Goal: Check status: Check status

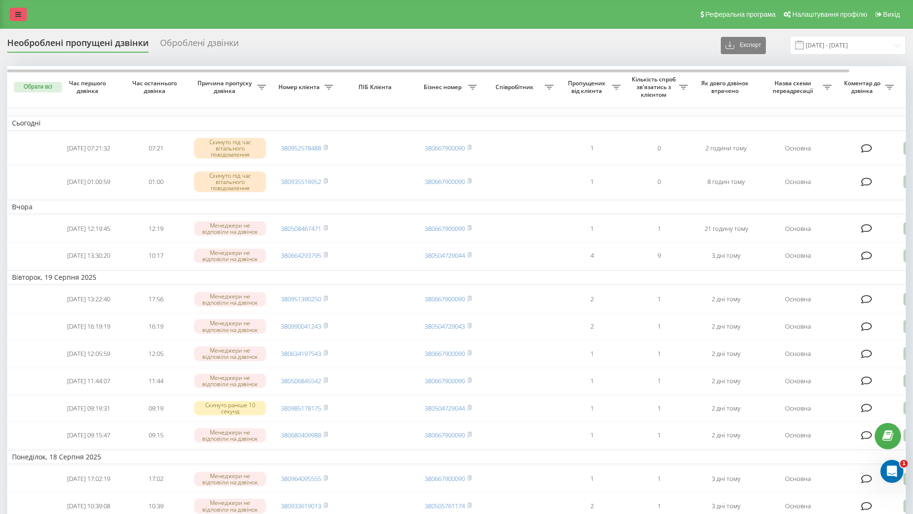
click at [16, 16] on icon at bounding box center [18, 14] width 6 height 7
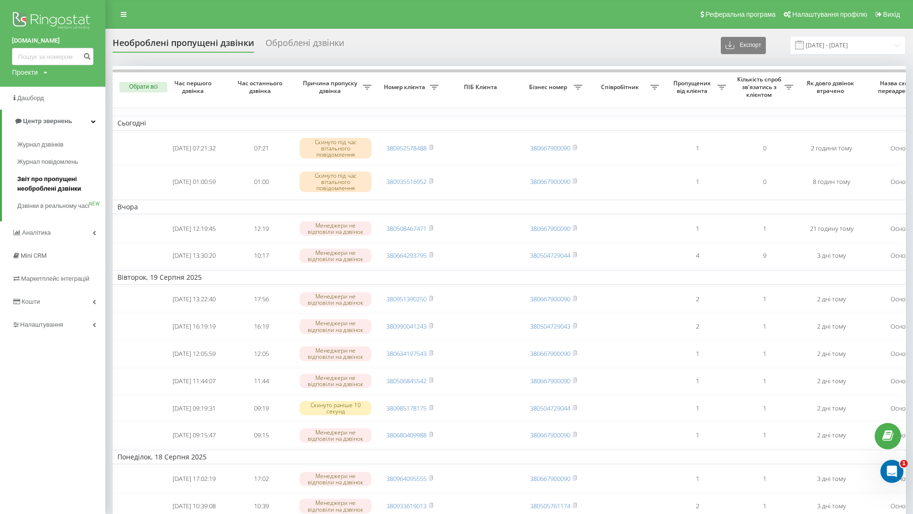
click at [24, 185] on span "Звіт про пропущені необроблені дзвінки" at bounding box center [58, 183] width 83 height 19
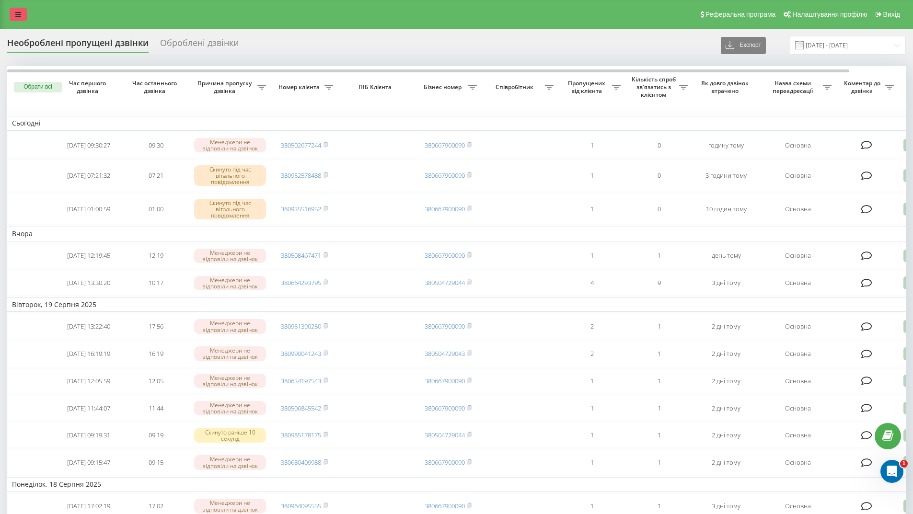
click at [16, 15] on icon at bounding box center [18, 14] width 6 height 7
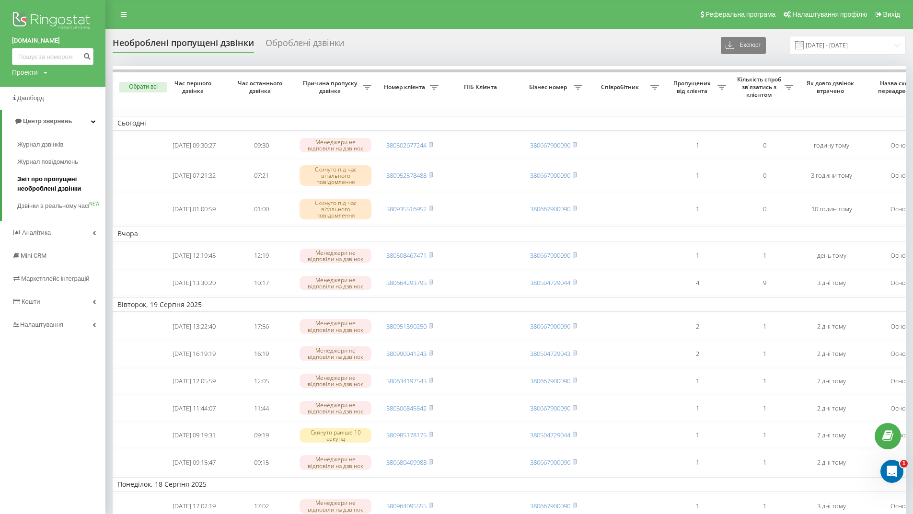
click at [62, 181] on span "Звіт про пропущені необроблені дзвінки" at bounding box center [58, 183] width 83 height 19
